Goal: Task Accomplishment & Management: Manage account settings

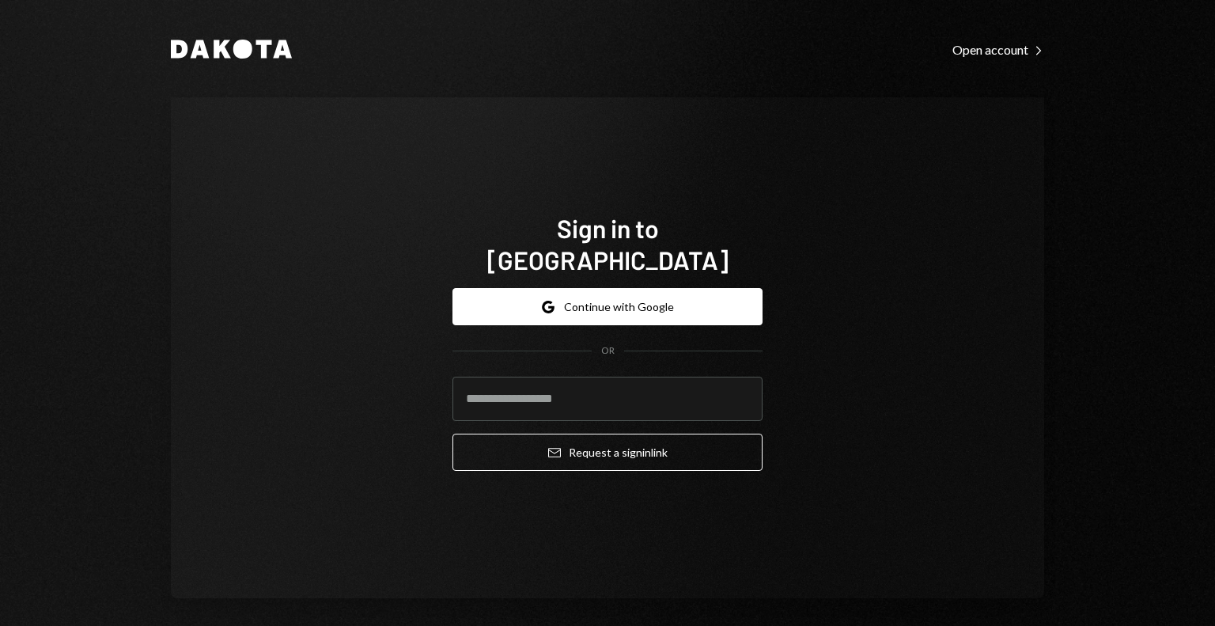
type input "**********"
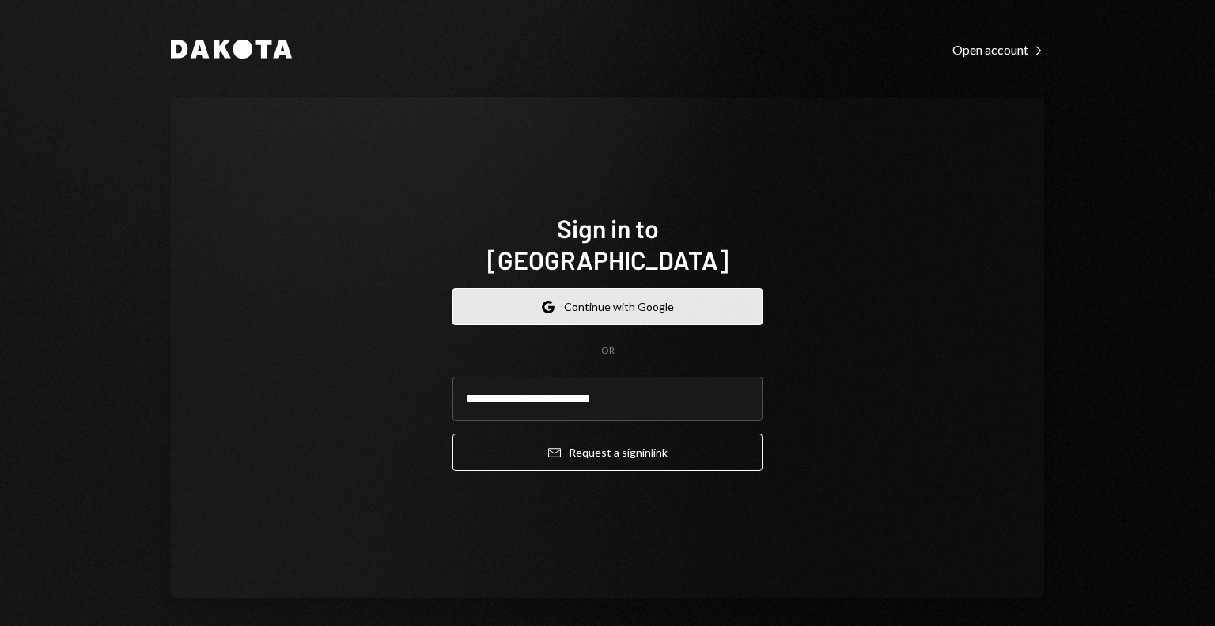
click at [581, 288] on button "Google Continue with Google" at bounding box center [607, 306] width 310 height 37
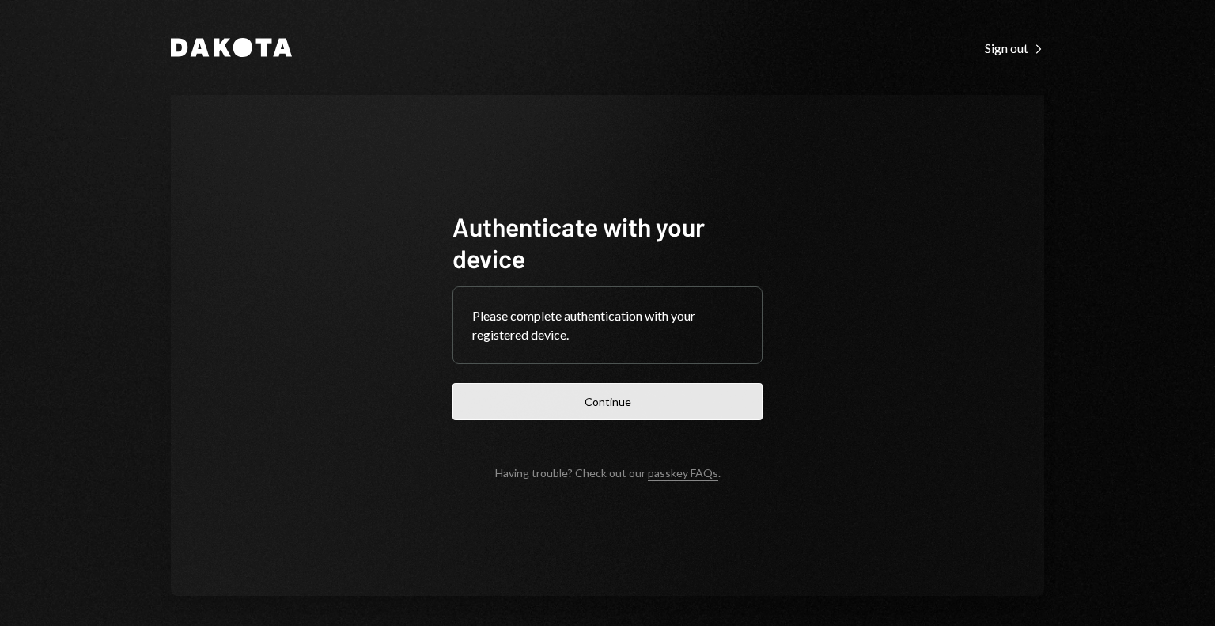
click at [609, 415] on button "Continue" at bounding box center [607, 401] width 310 height 37
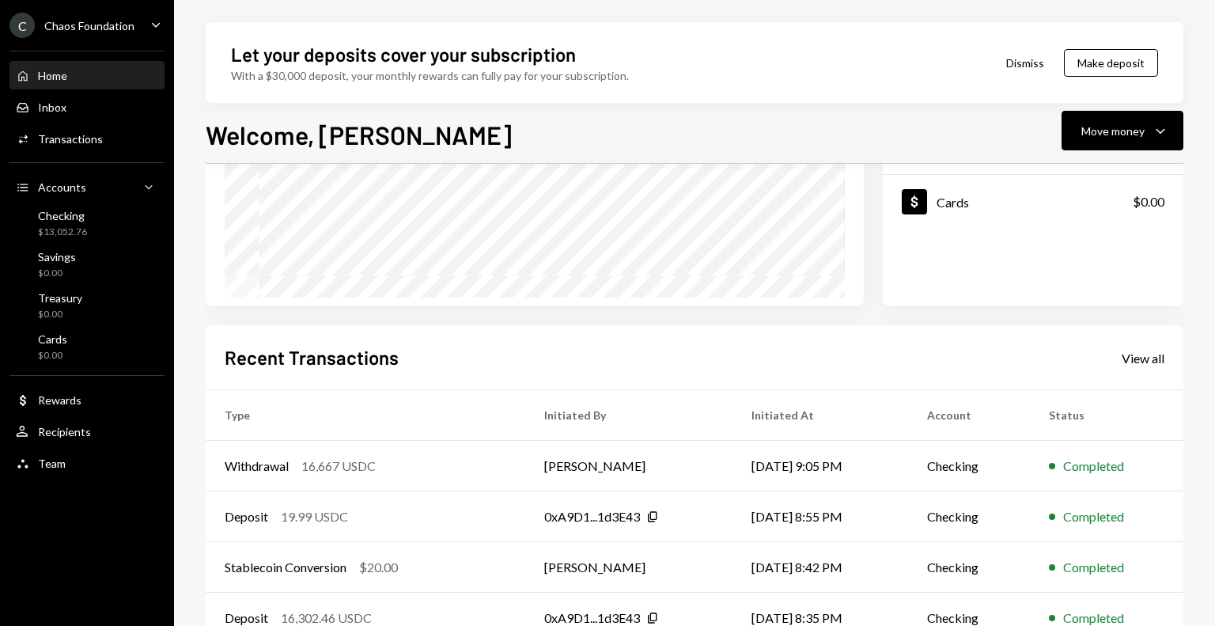
scroll to position [246, 0]
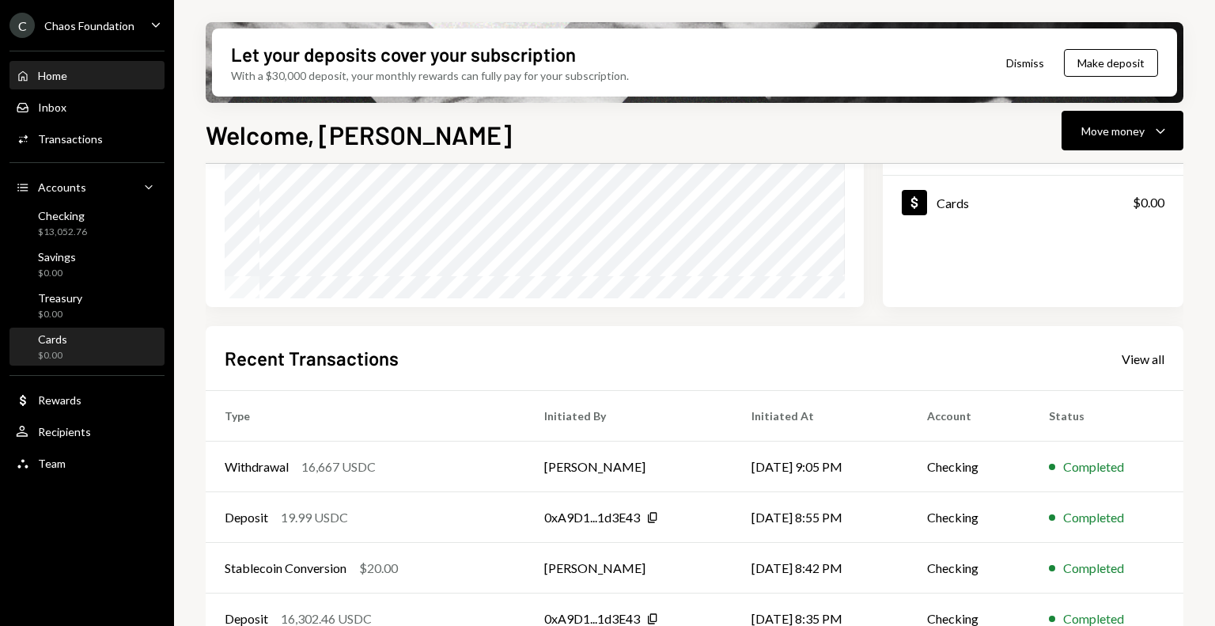
click at [70, 338] on div "Cards $0.00" at bounding box center [87, 347] width 142 height 30
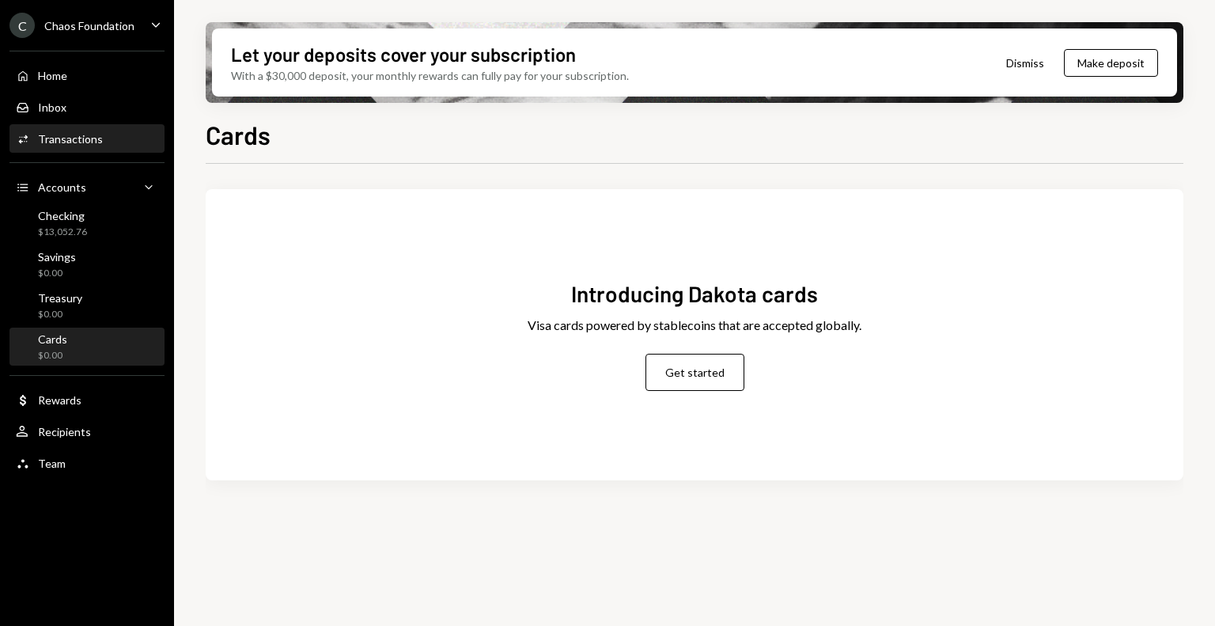
click at [82, 132] on div "Transactions" at bounding box center [70, 138] width 65 height 13
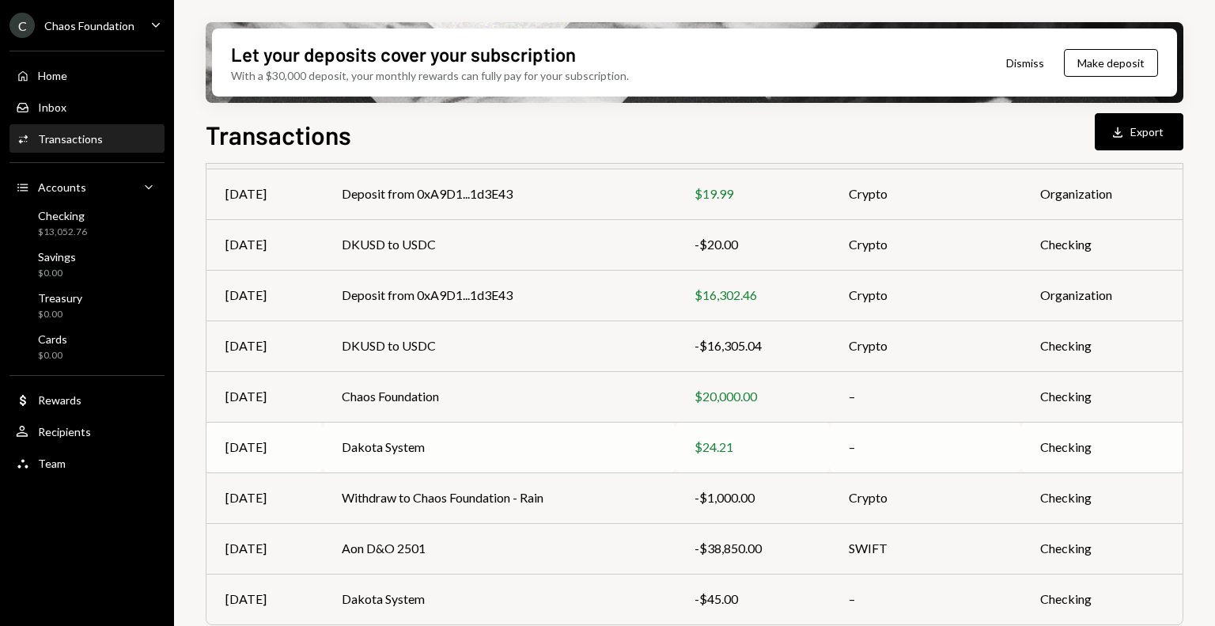
scroll to position [228, 0]
click at [395, 442] on td "Dakota System" at bounding box center [499, 447] width 353 height 51
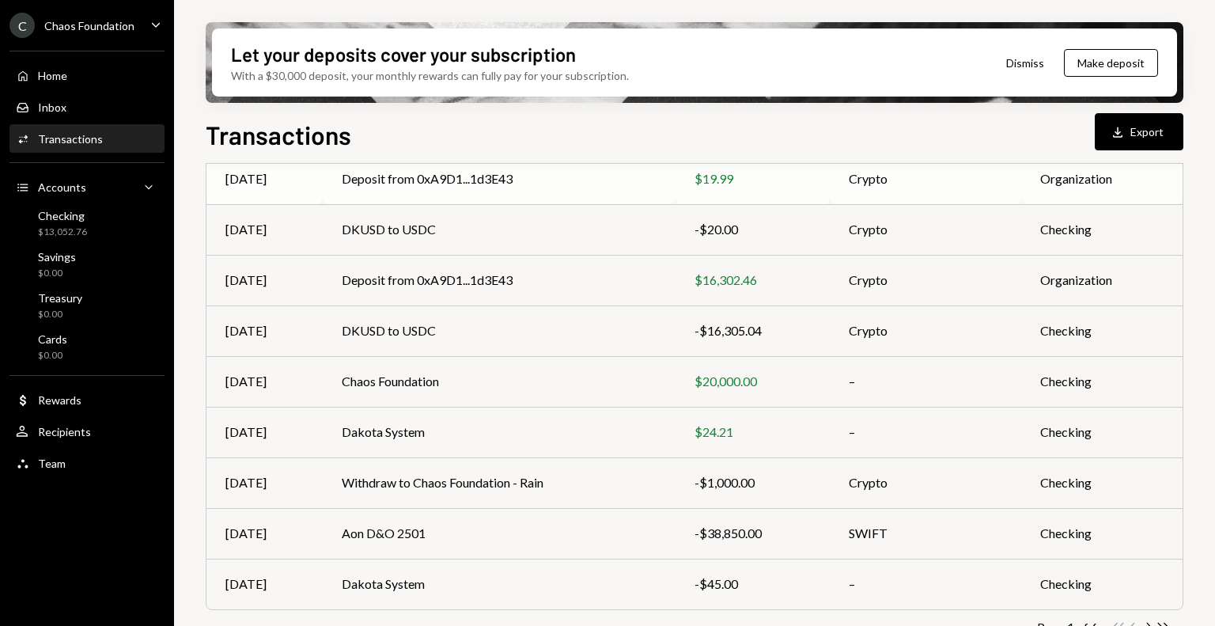
scroll to position [243, 0]
